Goal: Task Accomplishment & Management: Manage account settings

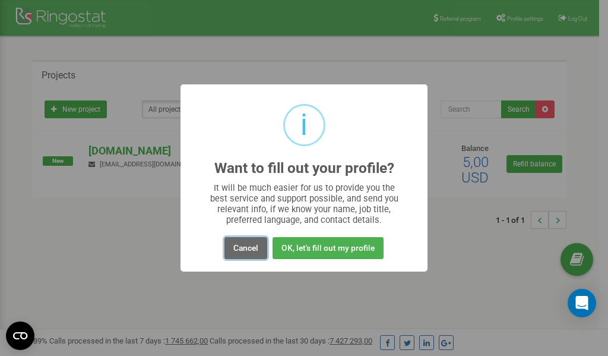
click at [243, 246] on button "Cancel" at bounding box center [245, 248] width 43 height 22
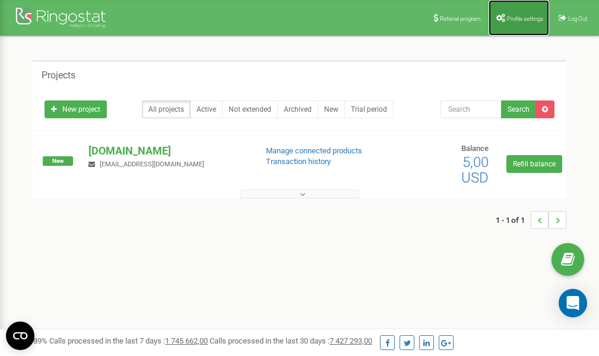
click at [513, 14] on link "Profile settings" at bounding box center [519, 18] width 61 height 36
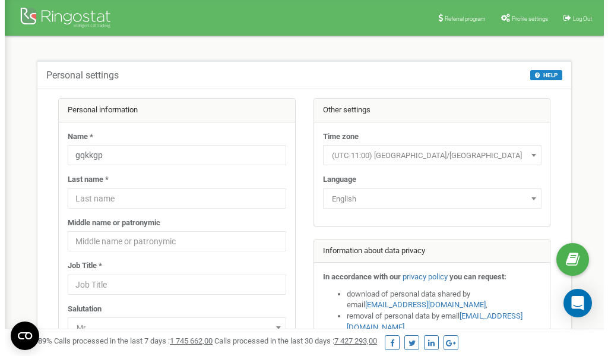
scroll to position [59, 0]
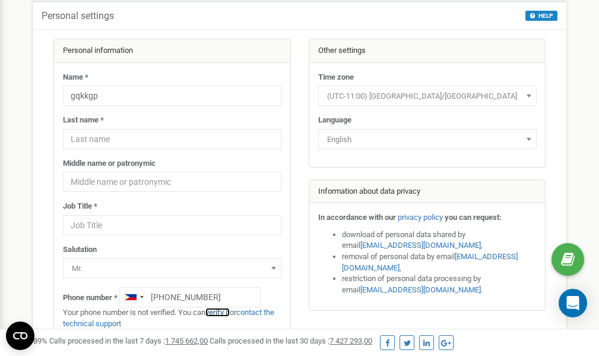
click at [223, 312] on link "verify it" at bounding box center [217, 312] width 24 height 9
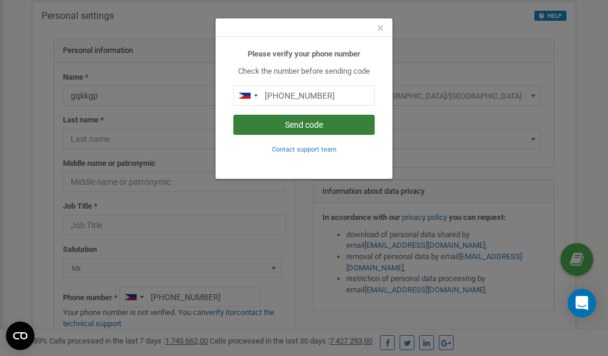
click at [322, 125] on button "Send code" at bounding box center [303, 125] width 141 height 20
